Goal: Task Accomplishment & Management: Manage account settings

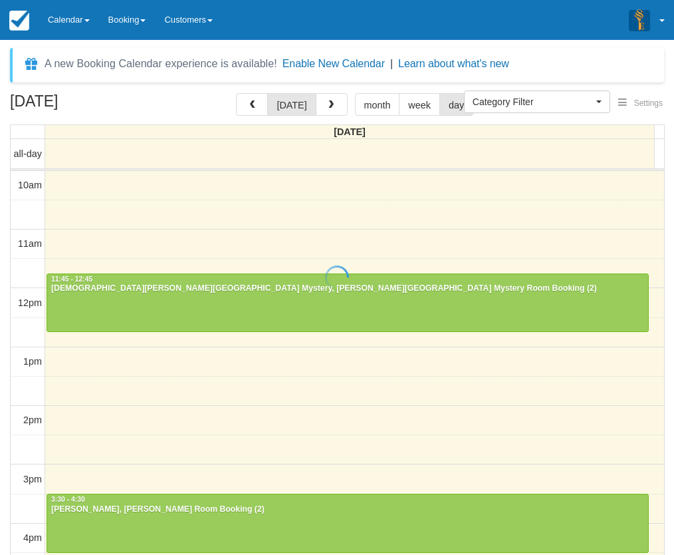
select select
click at [65, 13] on link "Calendar" at bounding box center [69, 20] width 61 height 40
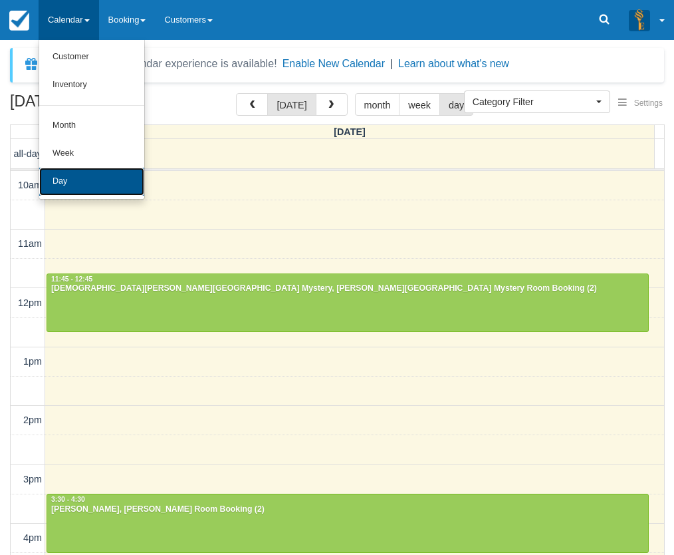
click at [85, 179] on link "Day" at bounding box center [91, 182] width 105 height 28
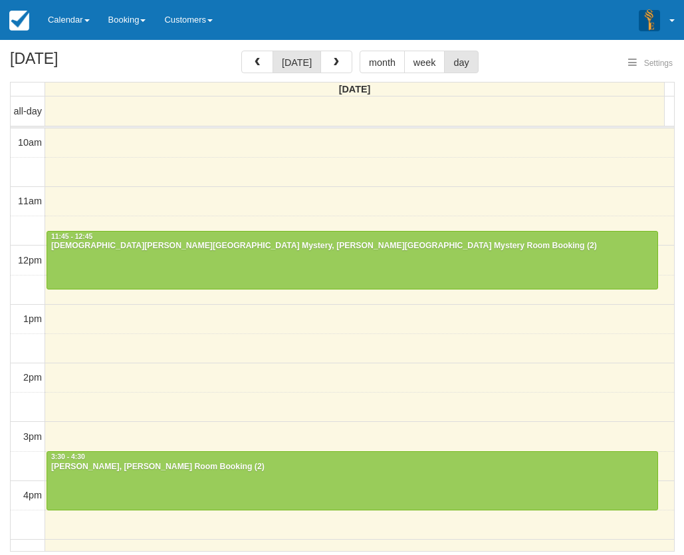
select select
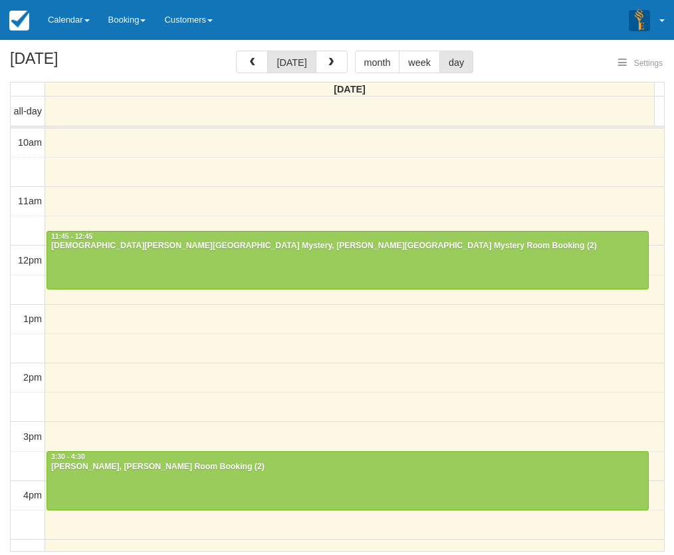
select select
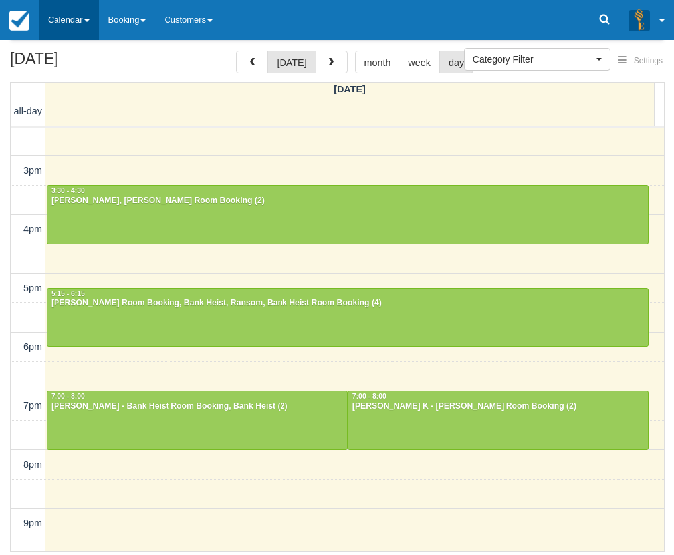
click at [47, 19] on link "Calendar" at bounding box center [69, 20] width 61 height 40
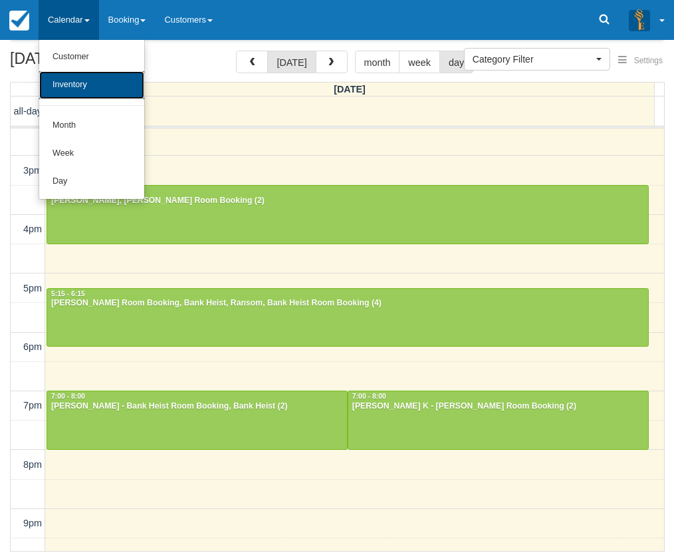
click at [90, 84] on link "Inventory" at bounding box center [91, 85] width 105 height 28
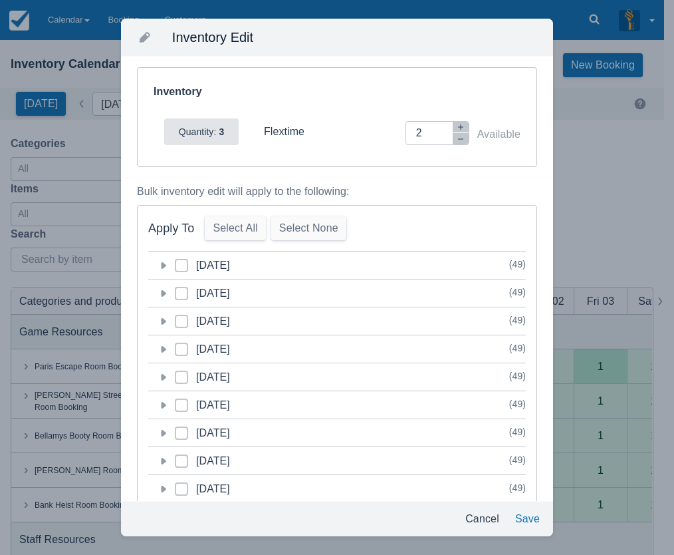
click at [164, 265] on icon at bounding box center [162, 265] width 13 height 13
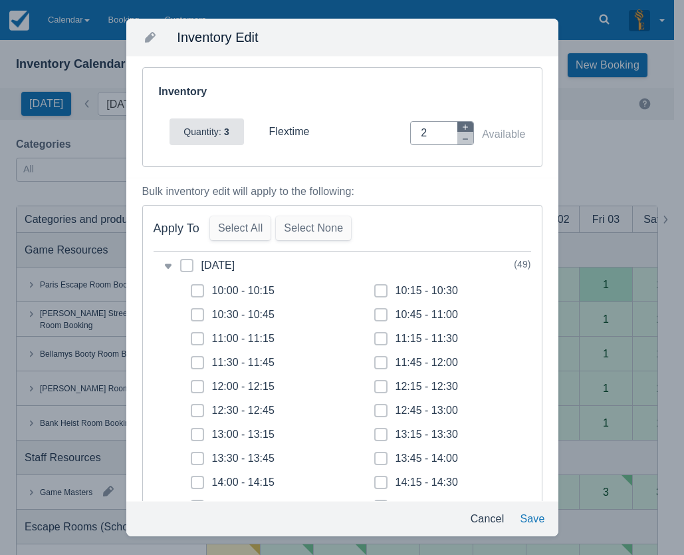
click at [457, 122] on button "button" at bounding box center [465, 127] width 16 height 11
type input "3"
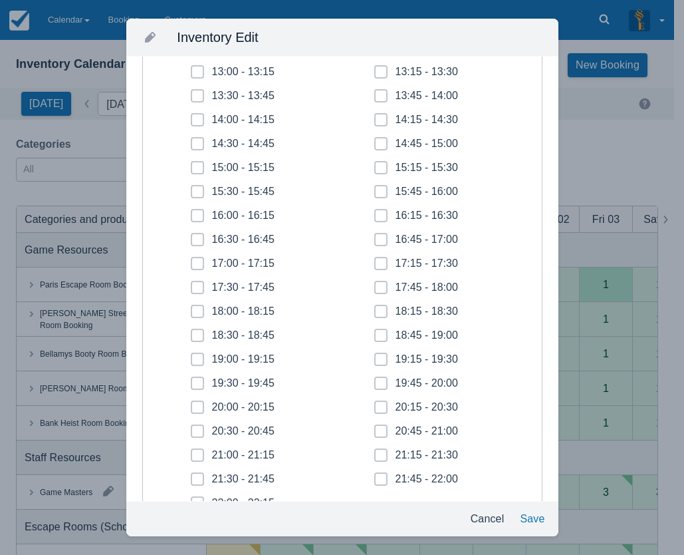
scroll to position [399, 0]
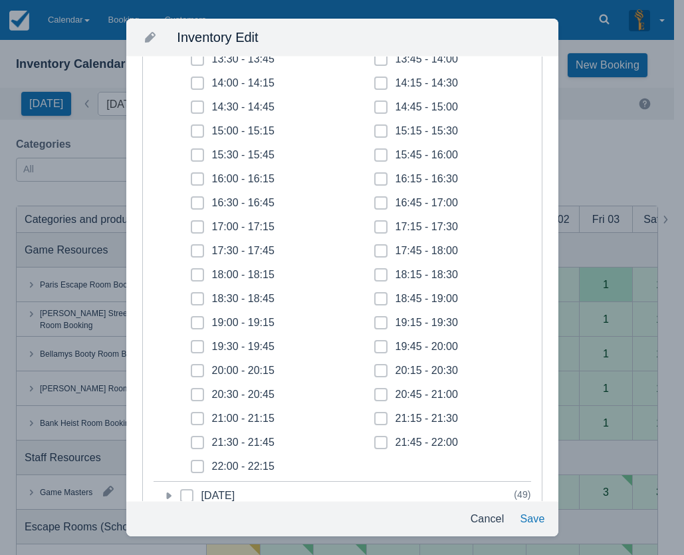
click at [199, 228] on icon at bounding box center [197, 226] width 5 height 5
click at [191, 223] on input "17:00 - 17:15" at bounding box center [191, 223] width 1 height 1
checkbox input "true"
click at [203, 252] on span at bounding box center [197, 256] width 13 height 24
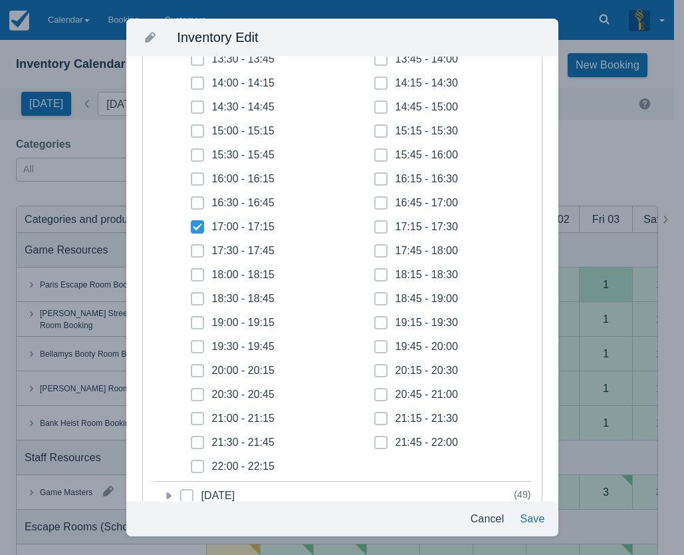
click at [191, 247] on input "17:30 - 17:45" at bounding box center [191, 247] width 1 height 1
checkbox input "true"
click at [203, 277] on span at bounding box center [197, 280] width 13 height 24
click at [191, 271] on input "18:00 - 18:15" at bounding box center [191, 271] width 1 height 1
checkbox input "true"
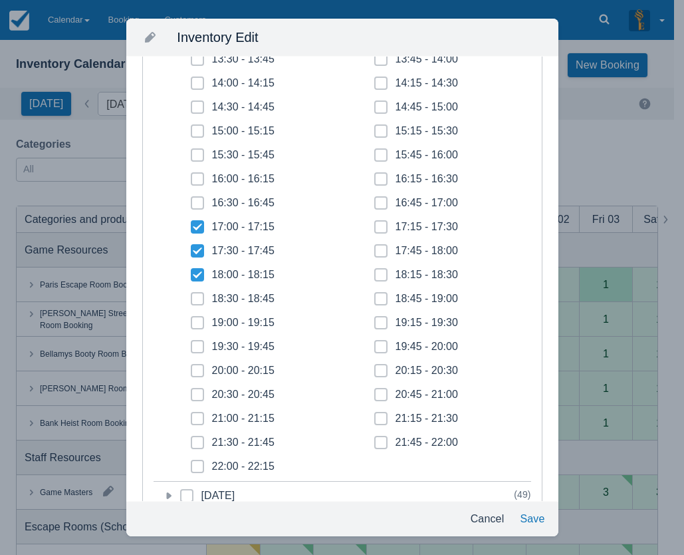
click at [198, 300] on icon at bounding box center [197, 298] width 5 height 5
click at [191, 295] on input "18:30 - 18:45" at bounding box center [191, 295] width 1 height 1
checkbox input "true"
click at [197, 327] on span at bounding box center [197, 328] width 13 height 24
click at [191, 319] on input "19:00 - 19:15" at bounding box center [191, 318] width 1 height 1
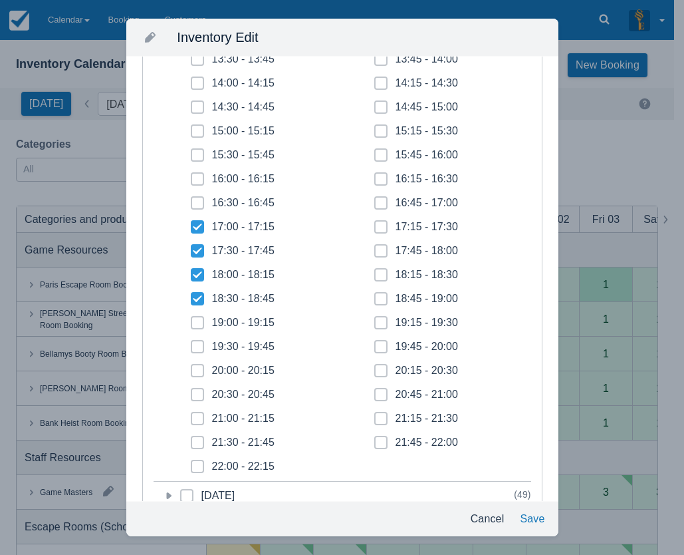
checkbox input "true"
click at [198, 344] on icon at bounding box center [197, 346] width 5 height 5
click at [191, 343] on input "19:30 - 19:45" at bounding box center [191, 342] width 1 height 1
checkbox input "true"
click at [198, 371] on icon at bounding box center [197, 370] width 5 height 5
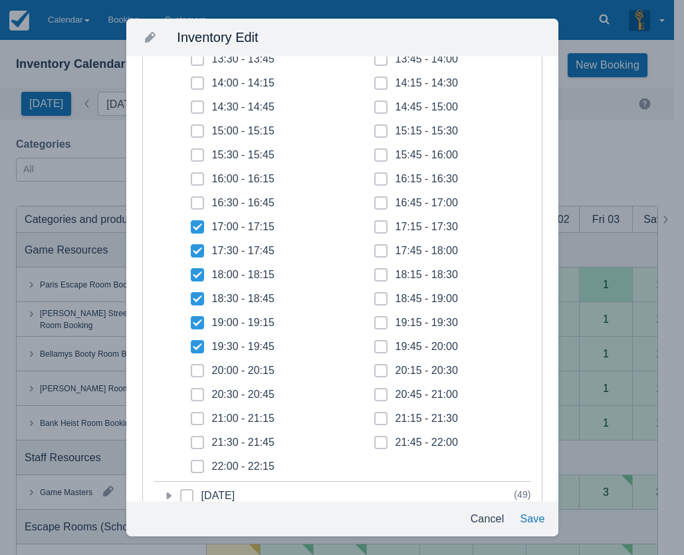
click at [191, 367] on input "20:00 - 20:15" at bounding box center [191, 366] width 1 height 1
checkbox input "true"
click at [197, 392] on icon at bounding box center [197, 394] width 5 height 5
click at [191, 391] on input "20:30 - 20:45" at bounding box center [191, 390] width 1 height 1
checkbox input "true"
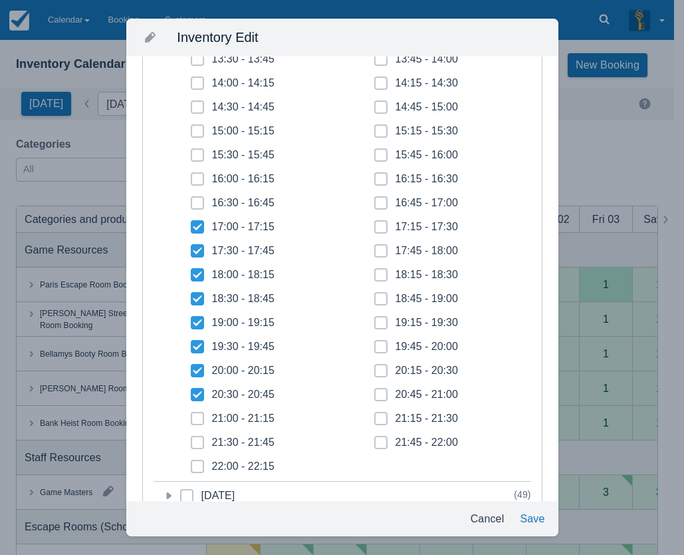
click at [198, 423] on span at bounding box center [197, 424] width 13 height 24
click at [191, 415] on input "21:00 - 21:15" at bounding box center [191, 414] width 1 height 1
checkbox input "true"
click at [197, 439] on span at bounding box center [197, 448] width 13 height 24
click at [191, 439] on input "21:30 - 21:45" at bounding box center [191, 438] width 1 height 1
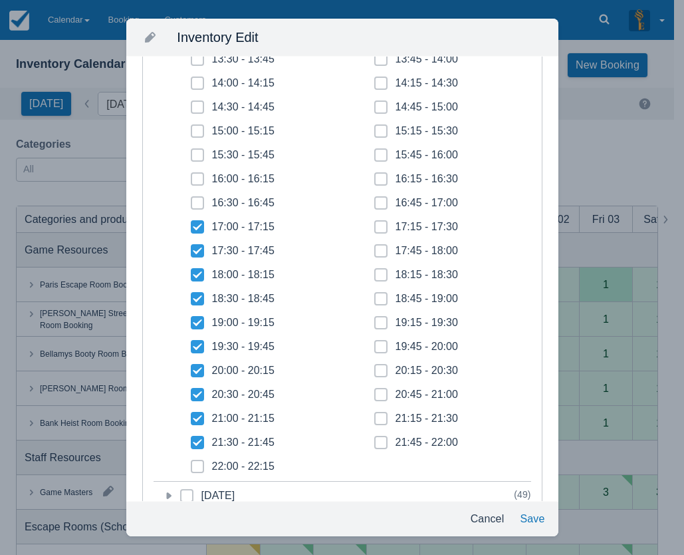
checkbox input "true"
click at [200, 463] on span at bounding box center [197, 471] width 13 height 24
click at [191, 463] on input "22:00 - 22:15" at bounding box center [191, 462] width 1 height 1
checkbox input "true"
click at [378, 441] on icon at bounding box center [380, 441] width 5 height 5
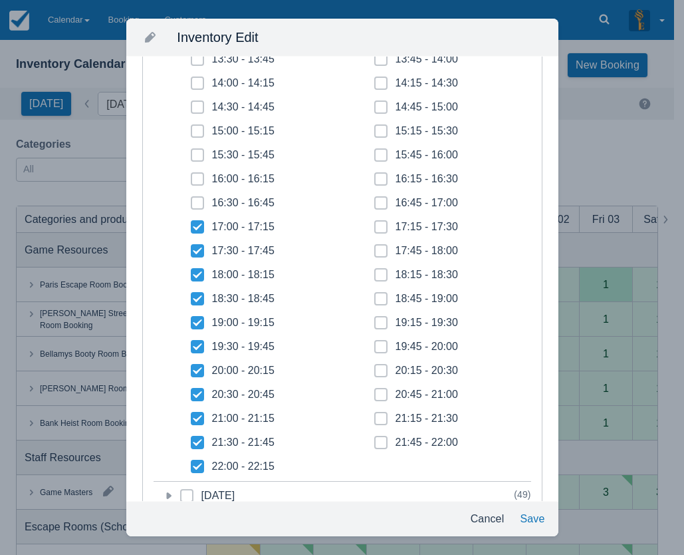
click at [374, 439] on input "21:45 - 22:00" at bounding box center [374, 438] width 1 height 1
checkbox input "true"
click at [374, 421] on span at bounding box center [380, 424] width 13 height 24
click at [374, 415] on input "21:15 - 21:30" at bounding box center [374, 414] width 1 height 1
checkbox input "true"
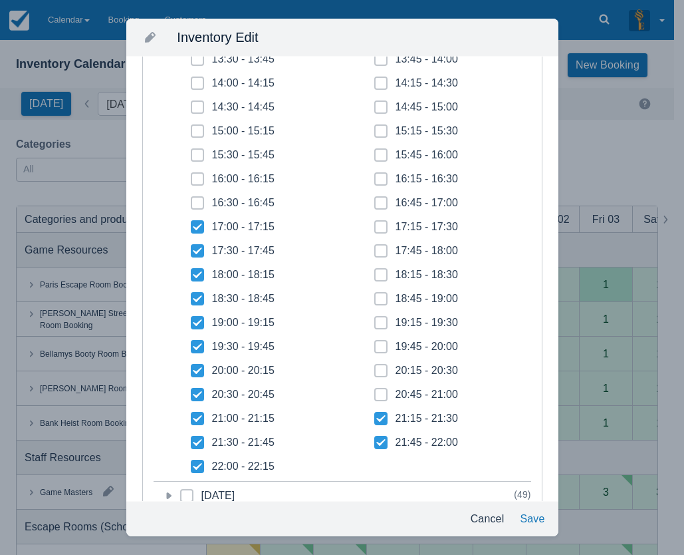
click at [374, 387] on span at bounding box center [380, 376] width 13 height 24
click at [374, 367] on input "20:15 - 20:30" at bounding box center [374, 366] width 1 height 1
click at [376, 370] on icon at bounding box center [380, 370] width 13 height 13
click at [375, 367] on input "20:15 - 20:30" at bounding box center [374, 366] width 1 height 1
checkbox input "false"
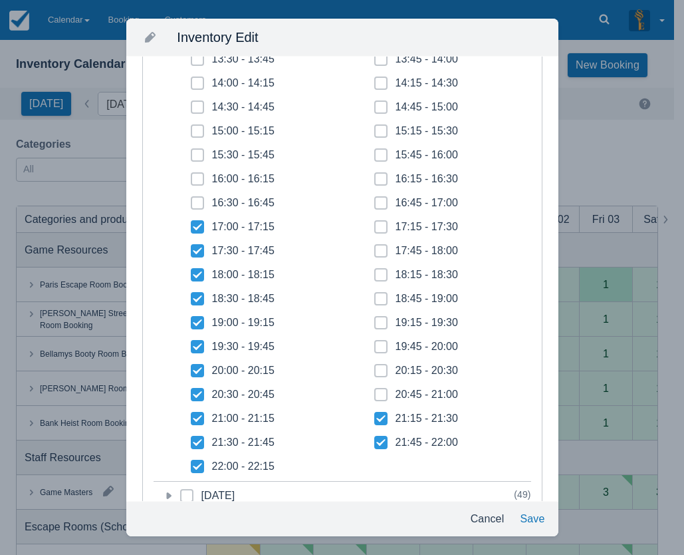
click at [378, 393] on icon at bounding box center [380, 394] width 5 height 5
click at [375, 391] on input "20:45 - 21:00" at bounding box center [374, 390] width 1 height 1
checkbox input "true"
click at [378, 372] on icon at bounding box center [380, 370] width 5 height 5
click at [374, 367] on input "20:15 - 20:30" at bounding box center [374, 366] width 1 height 1
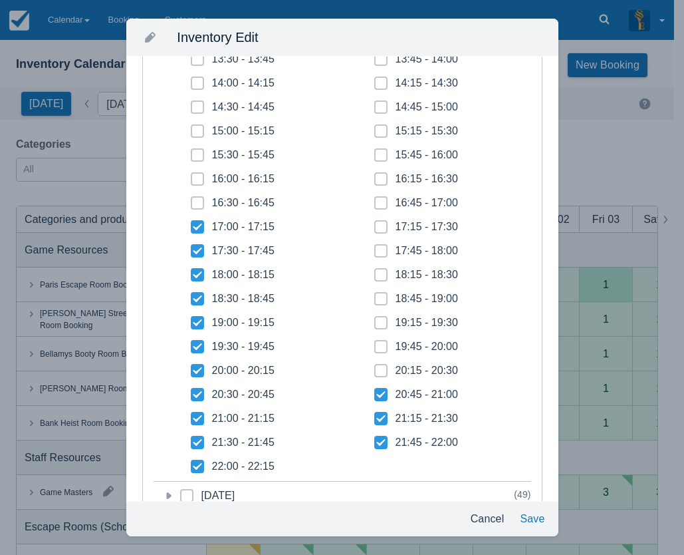
checkbox input "true"
click at [378, 346] on icon at bounding box center [380, 346] width 5 height 5
click at [374, 343] on input "19:45 - 20:00" at bounding box center [374, 342] width 1 height 1
checkbox input "true"
click at [378, 321] on icon at bounding box center [380, 322] width 5 height 5
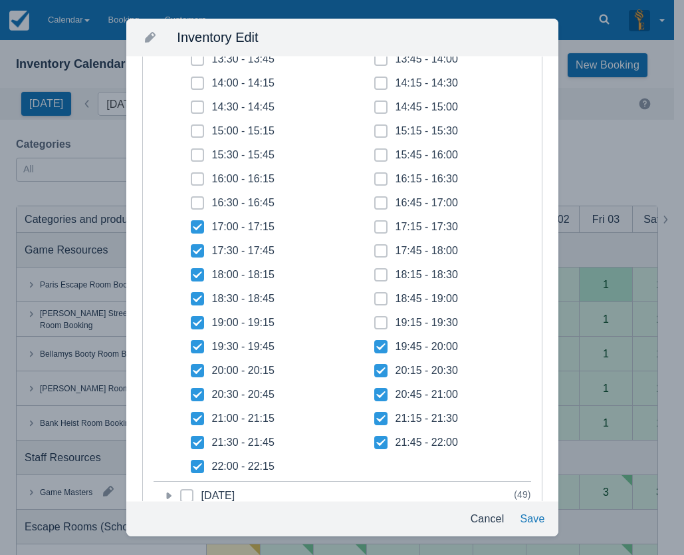
click at [375, 319] on input "19:15 - 19:30" at bounding box center [374, 318] width 1 height 1
checkbox input "true"
click at [378, 301] on icon at bounding box center [380, 298] width 5 height 5
click at [374, 295] on input "18:45 - 19:00" at bounding box center [374, 295] width 1 height 1
checkbox input "true"
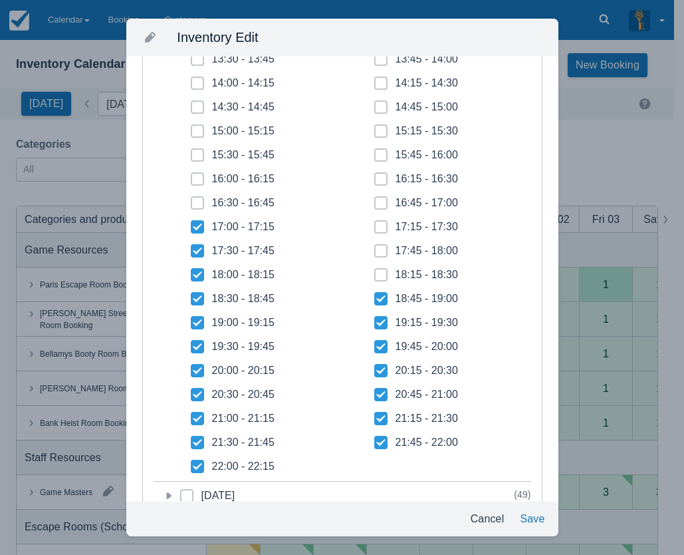
click at [378, 275] on icon at bounding box center [380, 274] width 5 height 5
click at [375, 271] on input "18:15 - 18:30" at bounding box center [374, 271] width 1 height 1
checkbox input "true"
click at [379, 251] on icon at bounding box center [380, 250] width 3 height 3
click at [375, 247] on input "17:45 - 18:00" at bounding box center [374, 247] width 1 height 1
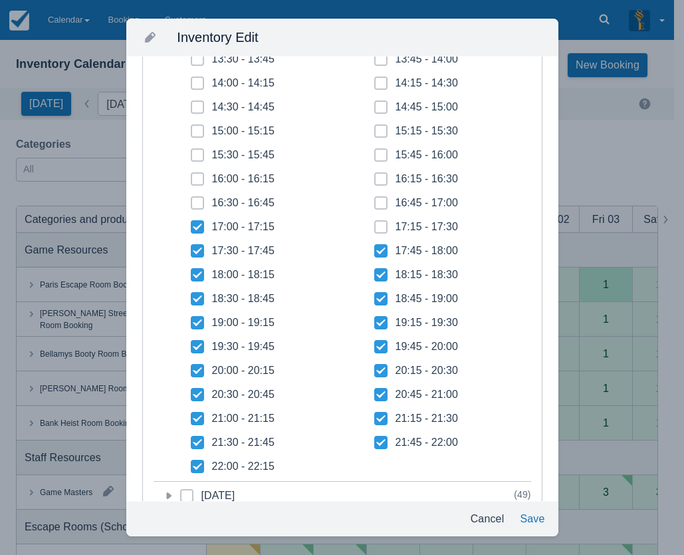
checkbox input "true"
click at [378, 227] on icon at bounding box center [380, 226] width 5 height 5
click at [375, 223] on input "17:15 - 17:30" at bounding box center [374, 223] width 1 height 1
checkbox input "true"
click at [536, 525] on button "Save" at bounding box center [532, 519] width 35 height 24
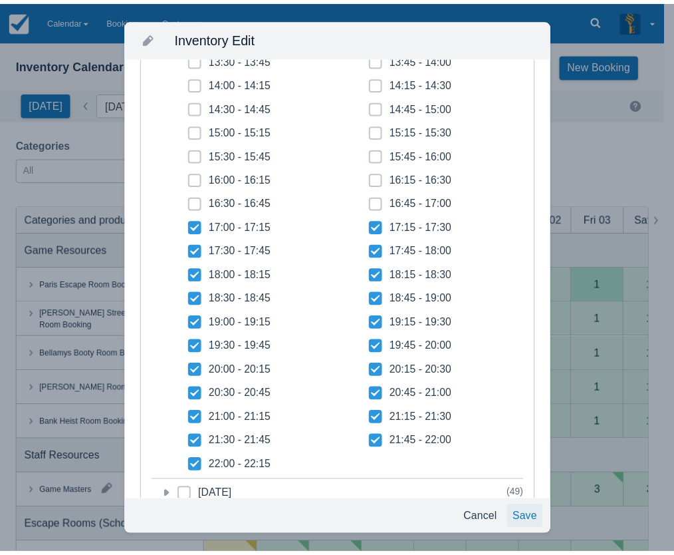
scroll to position [299, 0]
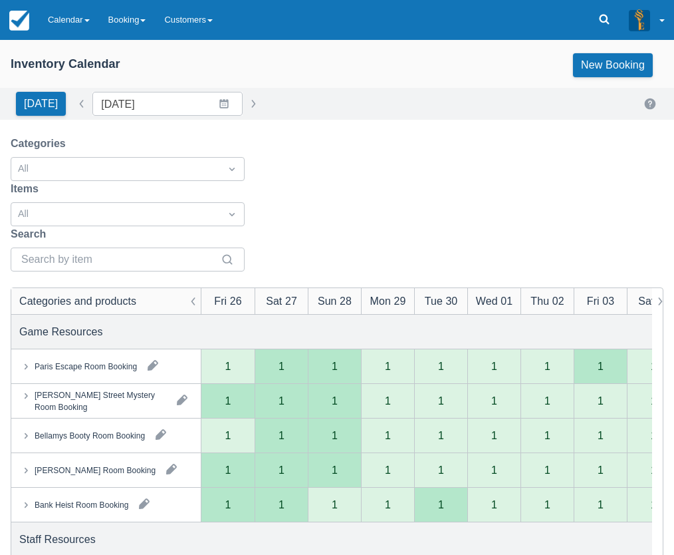
click at [597, 16] on link at bounding box center [604, 20] width 31 height 40
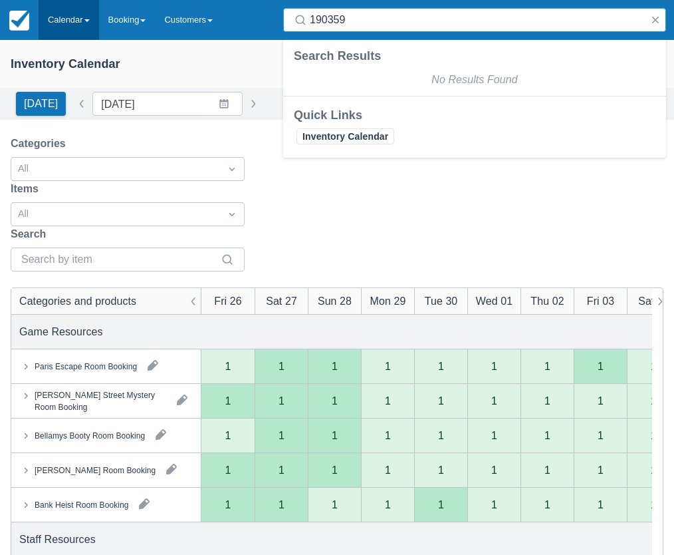
type input "190359"
click at [77, 18] on link "Calendar" at bounding box center [69, 20] width 61 height 40
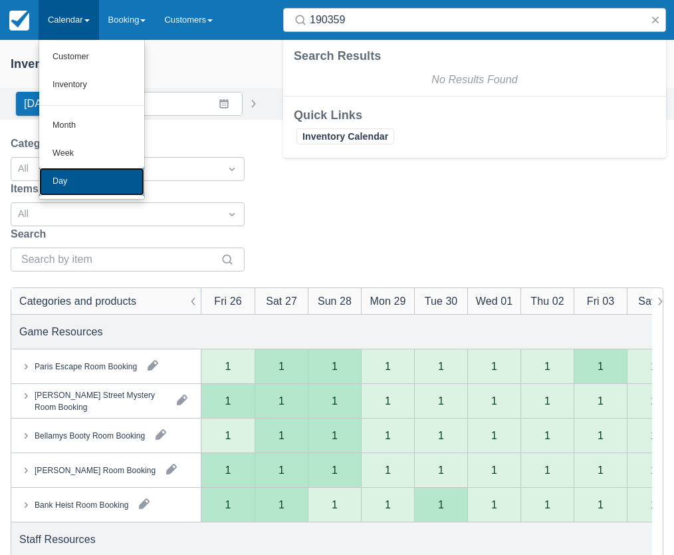
click at [95, 170] on link "Day" at bounding box center [91, 182] width 105 height 28
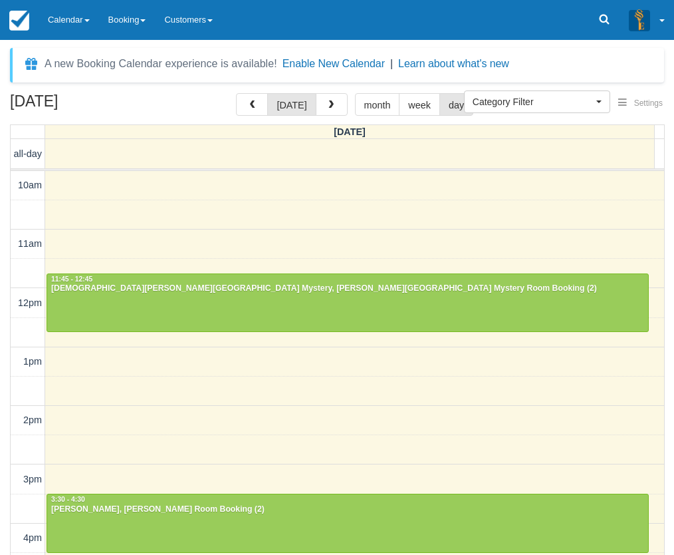
select select
drag, startPoint x: 0, startPoint y: 0, endPoint x: 331, endPoint y: 101, distance: 346.2
click at [331, 101] on span "button" at bounding box center [330, 104] width 9 height 9
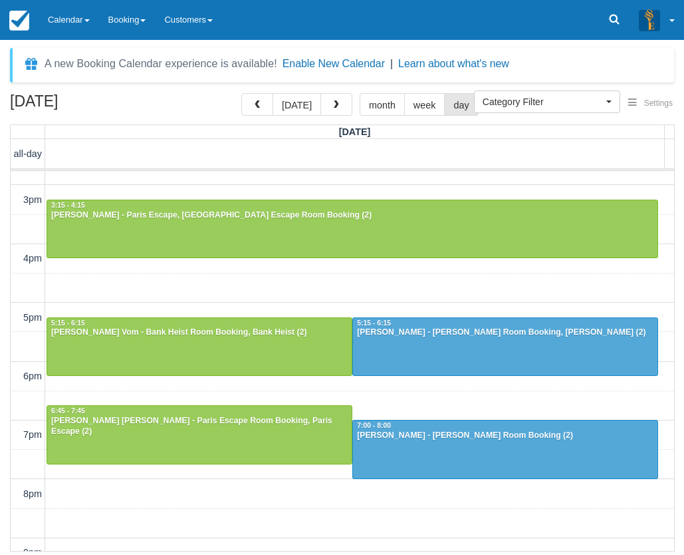
scroll to position [281, 0]
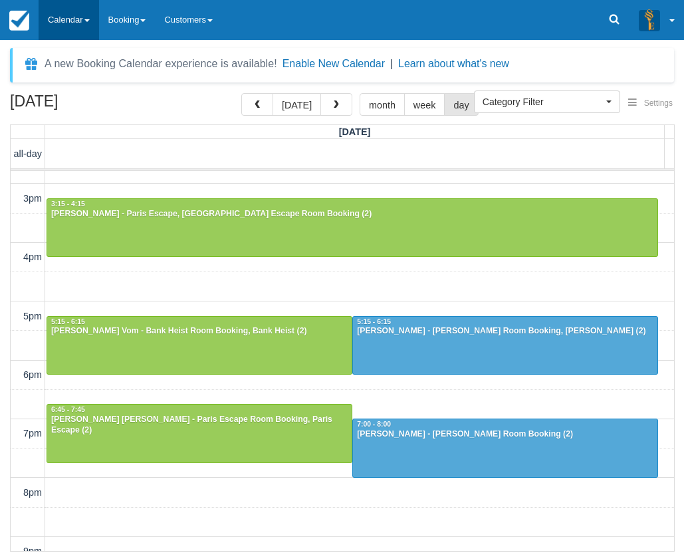
click at [71, 17] on link "Calendar" at bounding box center [69, 20] width 61 height 40
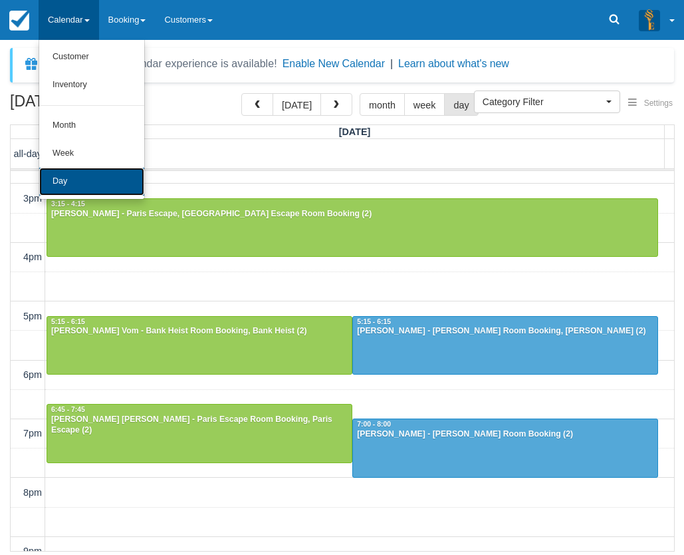
click at [93, 187] on link "Day" at bounding box center [91, 182] width 105 height 28
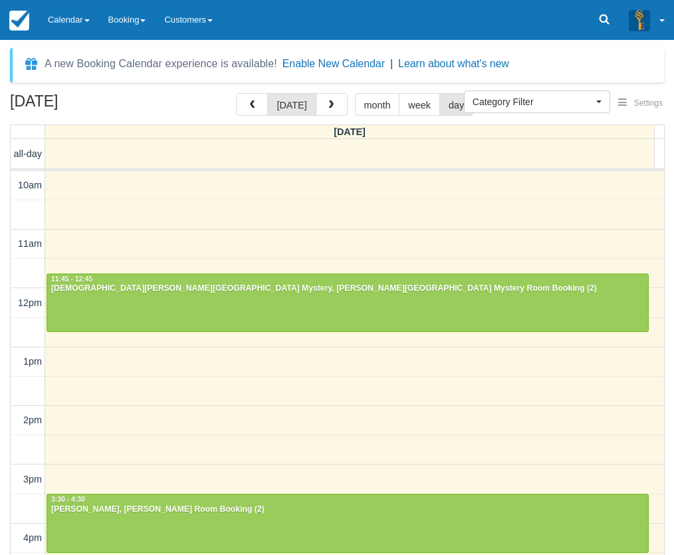
select select
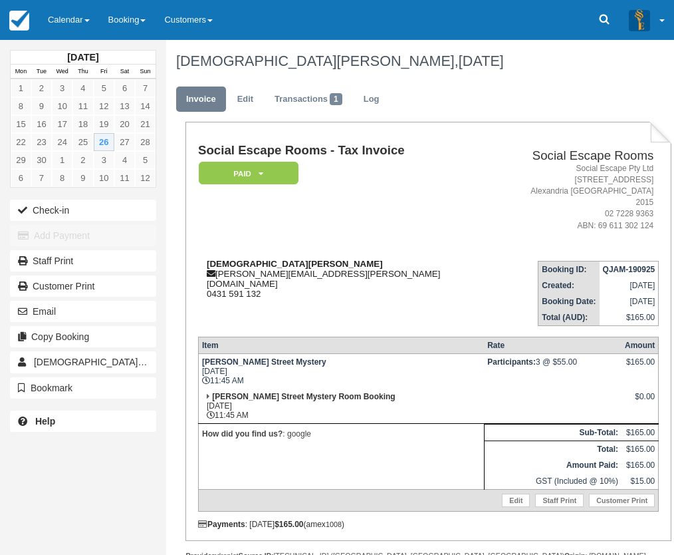
click at [316, 261] on div "[DEMOGRAPHIC_DATA][PERSON_NAME] [PERSON_NAME][EMAIL_ADDRESS][PERSON_NAME][DOMAI…" at bounding box center [352, 279] width 309 height 40
drag, startPoint x: 316, startPoint y: 261, endPoint x: 335, endPoint y: 263, distance: 18.7
click at [335, 263] on div "[DEMOGRAPHIC_DATA][PERSON_NAME] [PERSON_NAME][EMAIL_ADDRESS][PERSON_NAME][DOMAI…" at bounding box center [352, 279] width 309 height 40
click at [309, 259] on div "[DEMOGRAPHIC_DATA][PERSON_NAME] [PERSON_NAME][EMAIL_ADDRESS][PERSON_NAME][DOMAI…" at bounding box center [352, 279] width 309 height 40
click at [230, 262] on div "[DEMOGRAPHIC_DATA][PERSON_NAME] [PERSON_NAME][EMAIL_ADDRESS][PERSON_NAME][DOMAI…" at bounding box center [352, 279] width 309 height 40
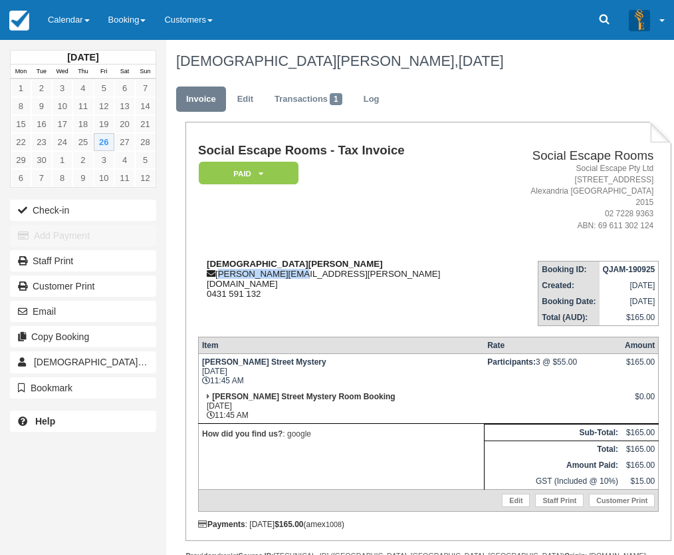
drag, startPoint x: 230, startPoint y: 262, endPoint x: 247, endPoint y: 261, distance: 17.3
click at [247, 261] on div "[DEMOGRAPHIC_DATA][PERSON_NAME] [PERSON_NAME][EMAIL_ADDRESS][PERSON_NAME][DOMAI…" at bounding box center [352, 279] width 309 height 40
click at [222, 259] on strong "[DEMOGRAPHIC_DATA][PERSON_NAME]" at bounding box center [295, 264] width 176 height 10
drag, startPoint x: 222, startPoint y: 250, endPoint x: 243, endPoint y: 253, distance: 21.5
click at [243, 259] on strong "[DEMOGRAPHIC_DATA][PERSON_NAME]" at bounding box center [295, 264] width 176 height 10
